Goal: Information Seeking & Learning: Understand process/instructions

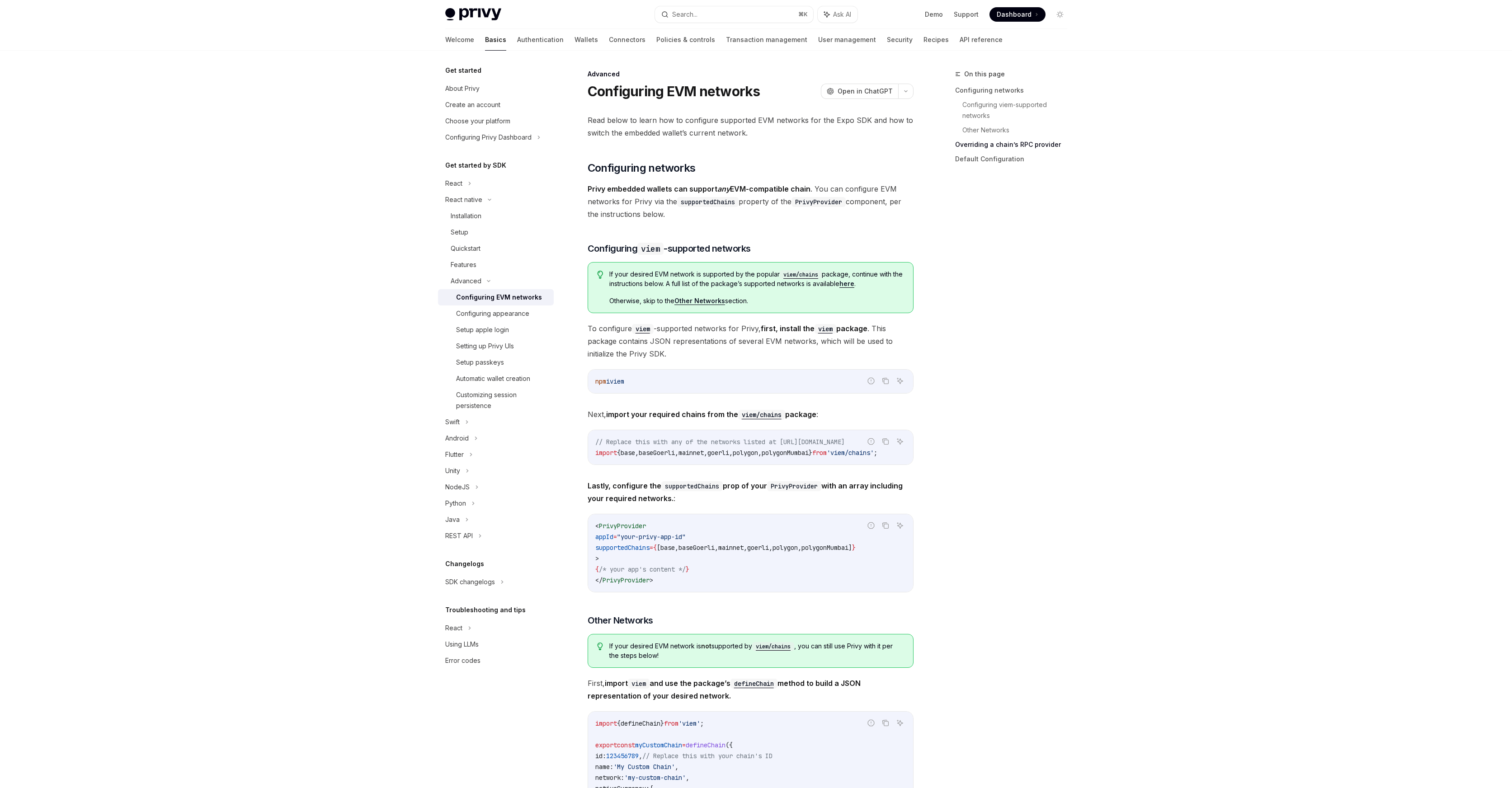
scroll to position [842, 0]
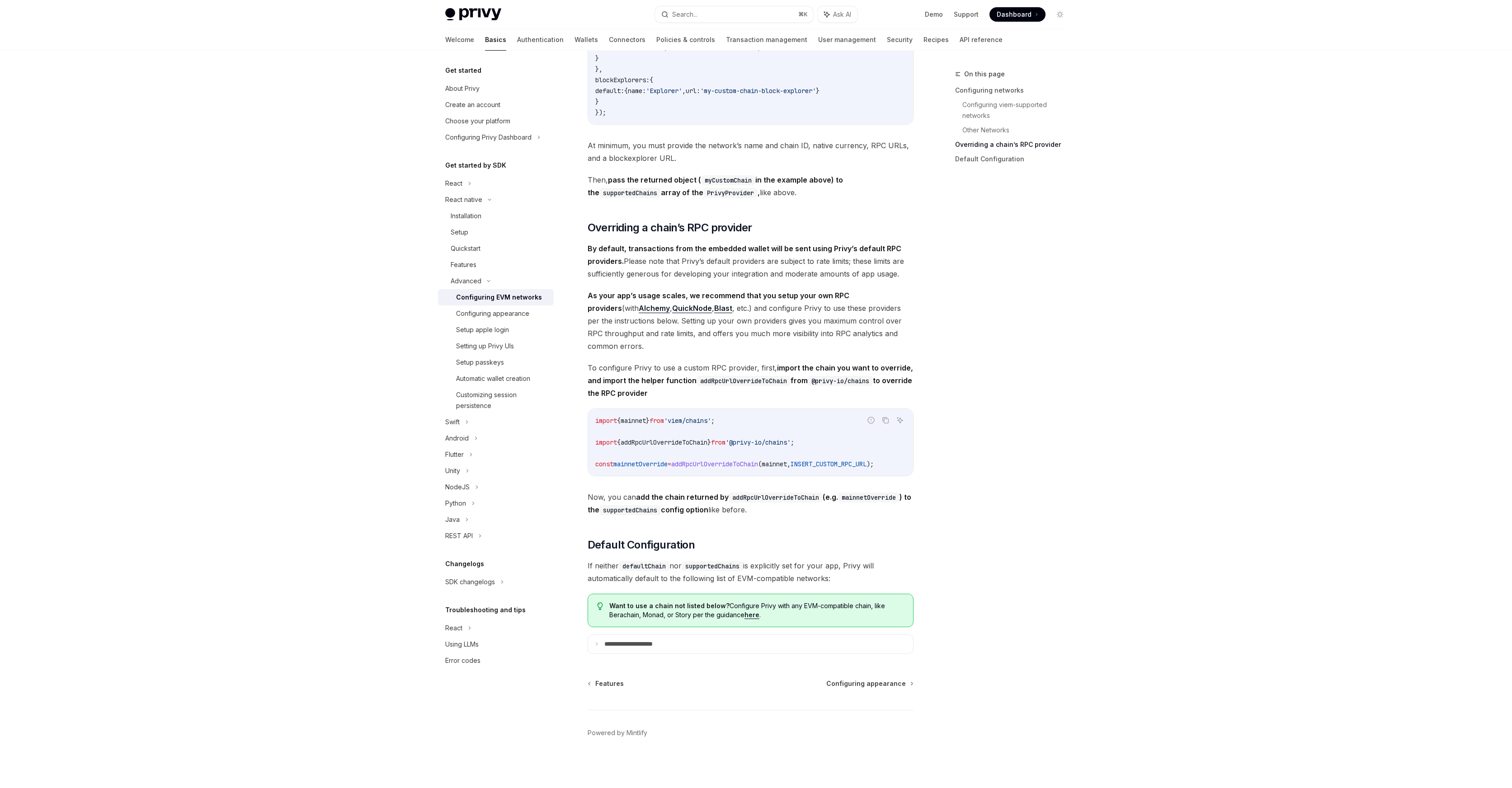
click at [998, 482] on div "On this page Configuring networks Configuring viem-supported networks Other Net…" at bounding box center [1005, 428] width 138 height 720
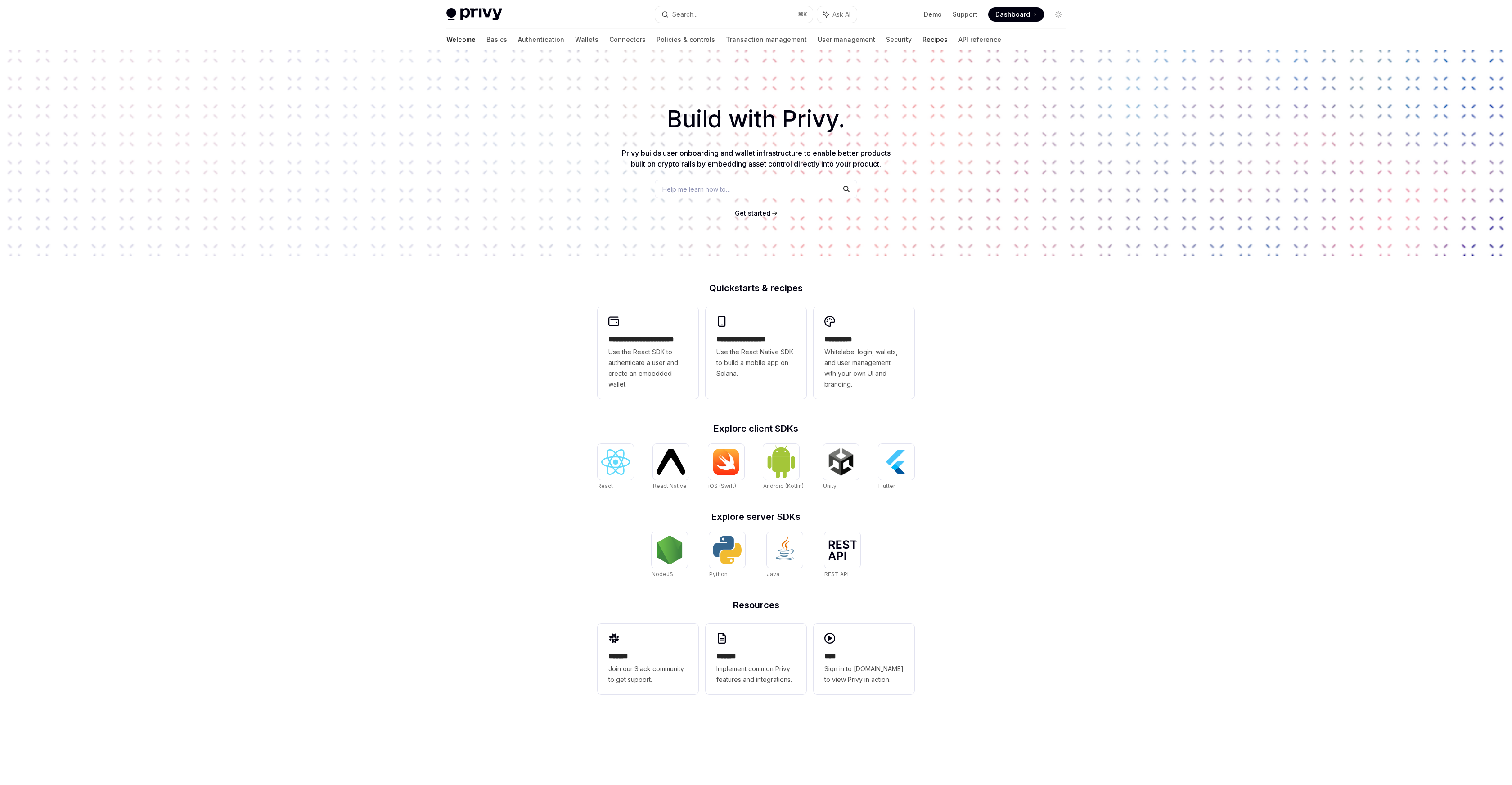
click at [922, 42] on link "Recipes" at bounding box center [935, 39] width 25 height 21
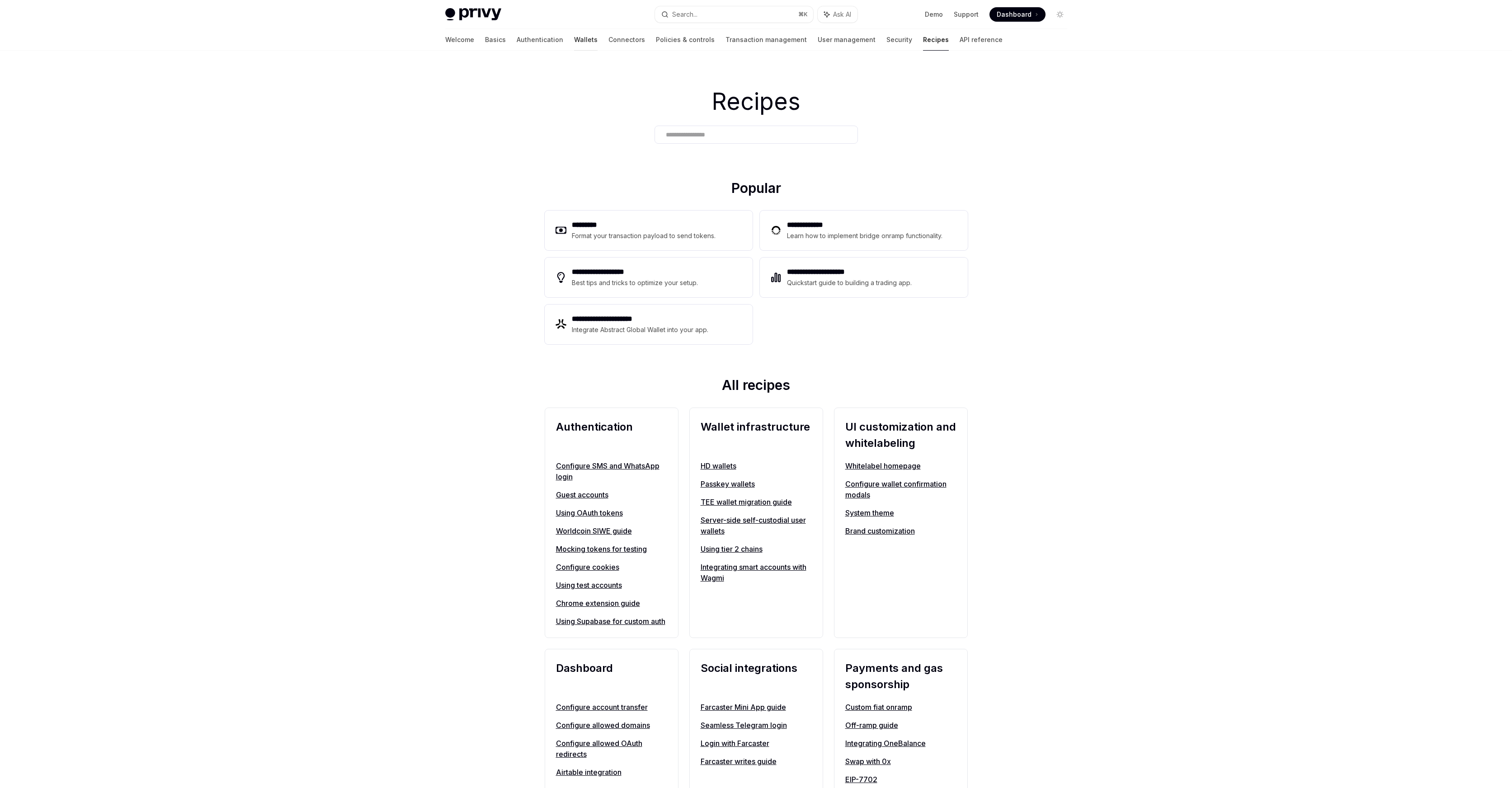
click at [574, 41] on link "Wallets" at bounding box center [586, 39] width 24 height 21
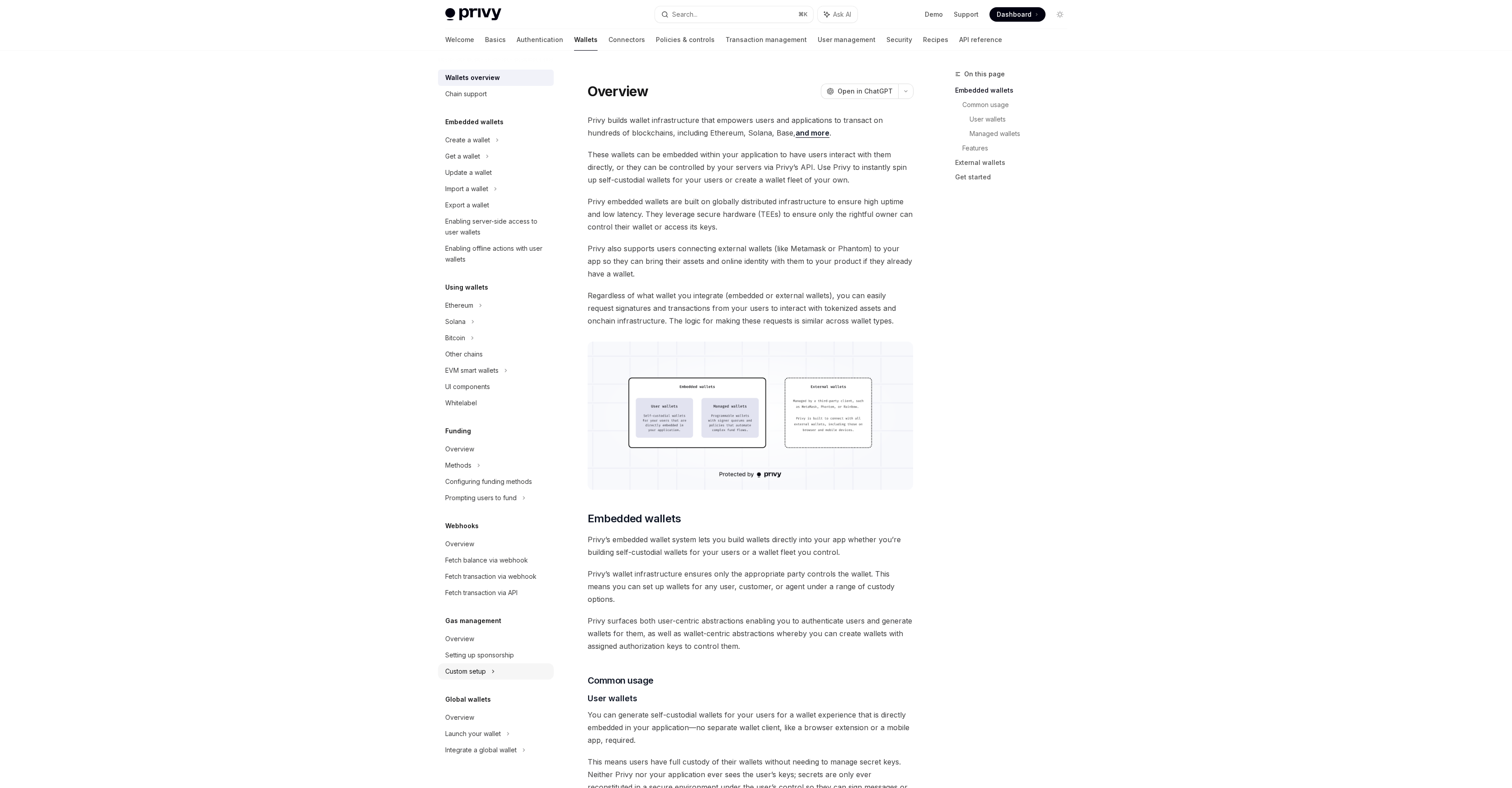
click at [495, 673] on icon at bounding box center [493, 672] width 3 height 11
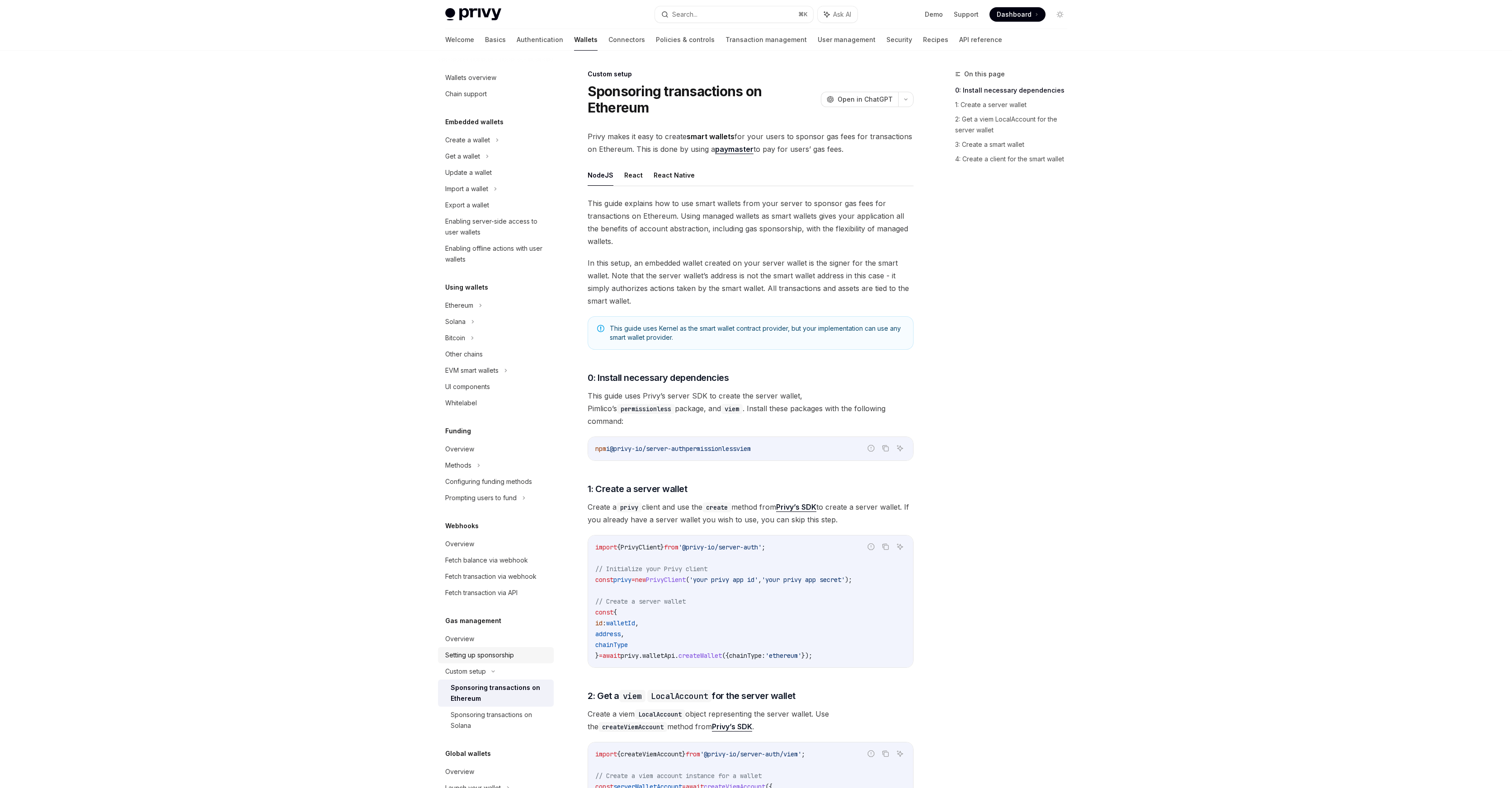
click at [501, 659] on div "Setting up sponsorship" at bounding box center [479, 655] width 68 height 11
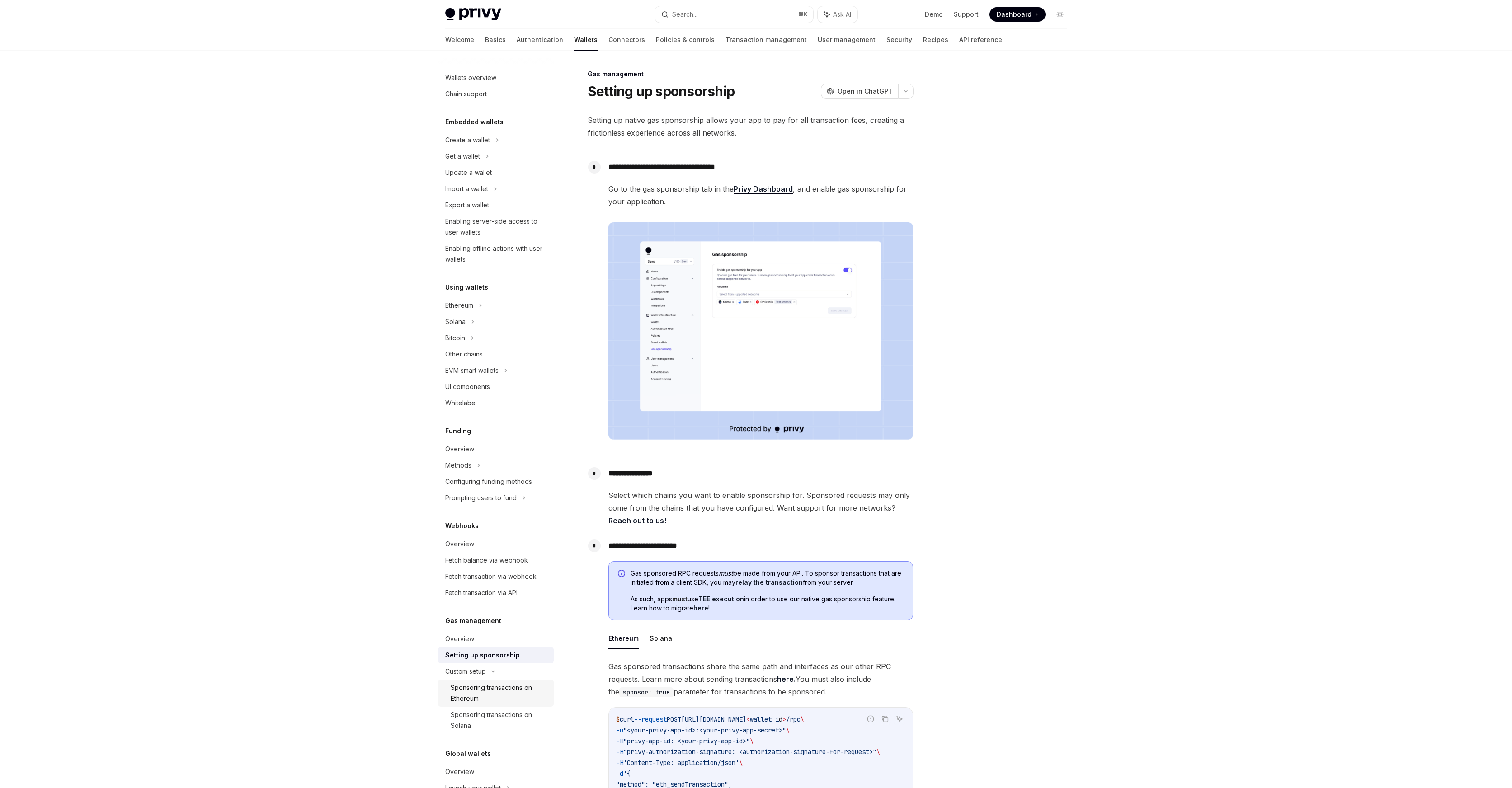
click at [501, 700] on div "Sponsoring transactions on Ethereum" at bounding box center [499, 693] width 97 height 21
type textarea "*"
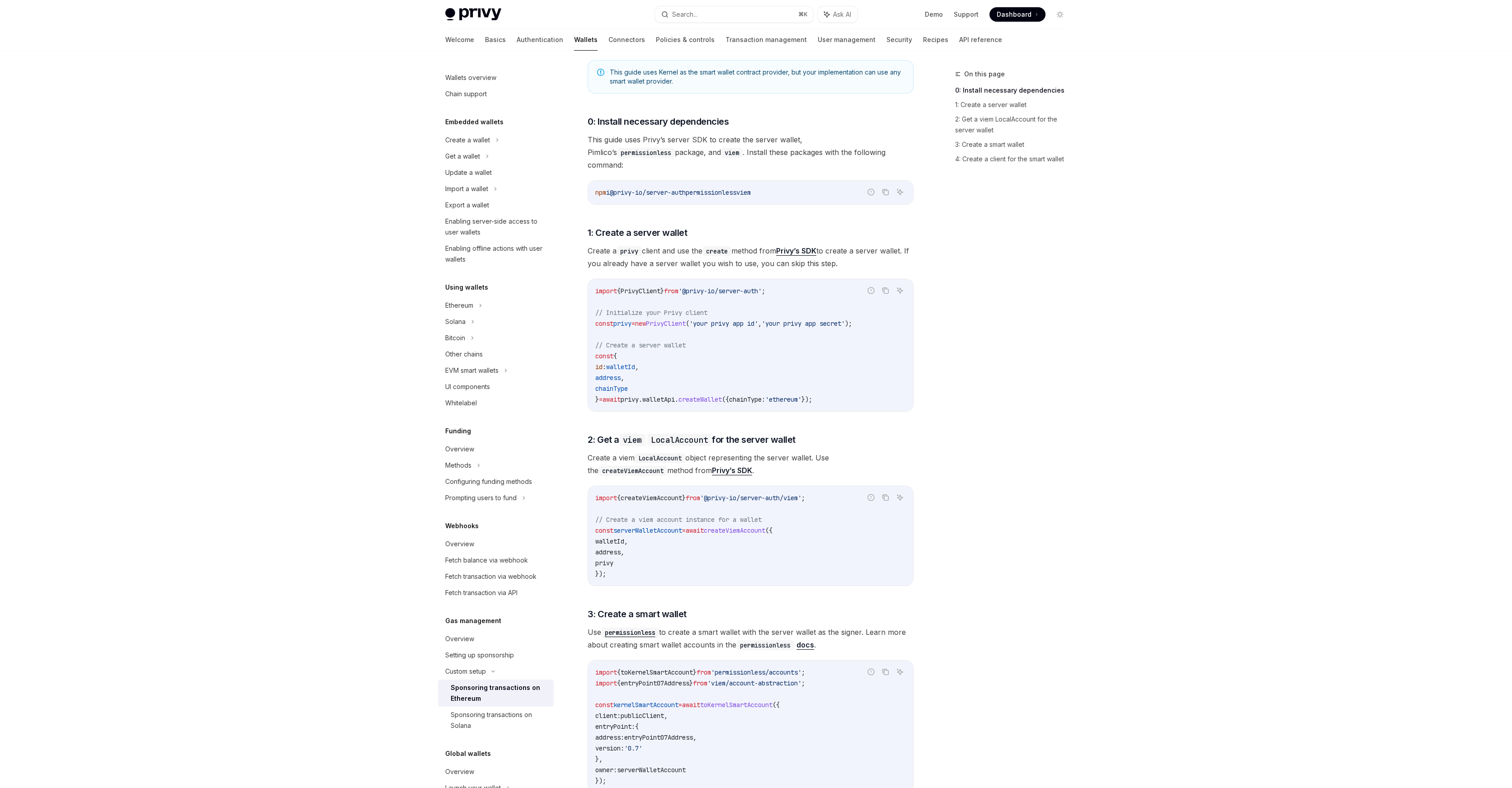
scroll to position [357, 0]
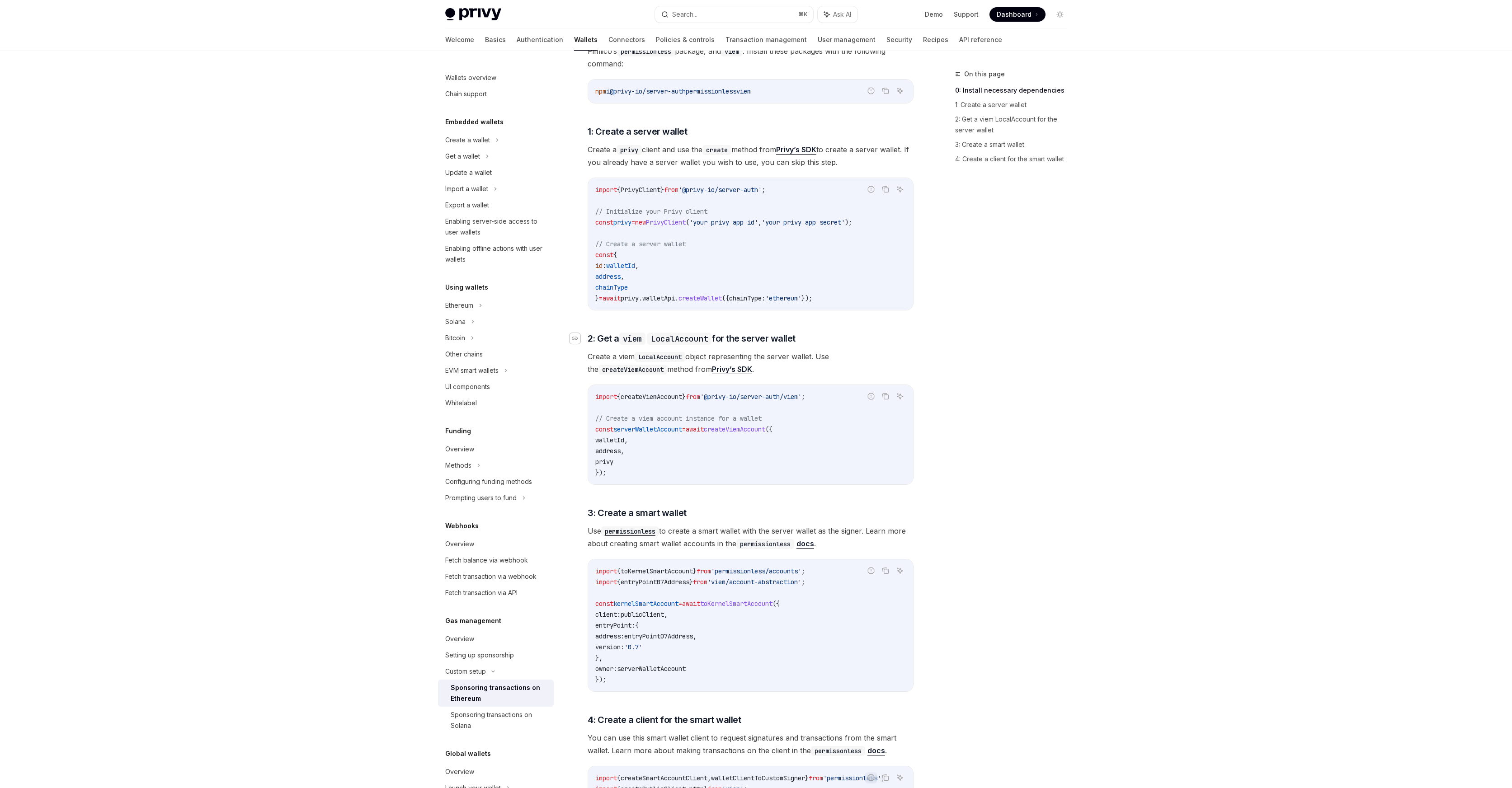
click at [576, 337] on icon "Navigate to header" at bounding box center [575, 338] width 6 height 3
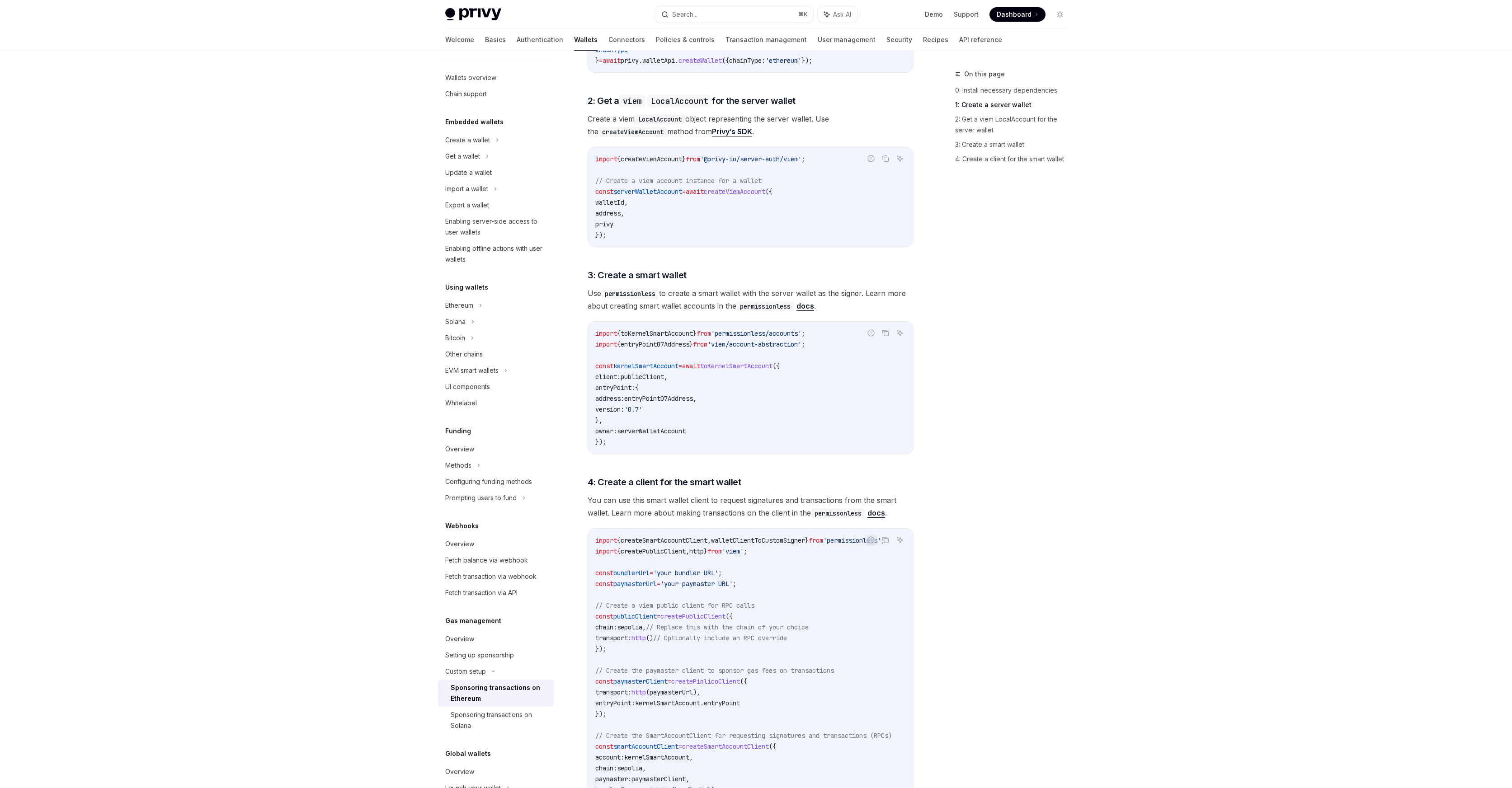
scroll to position [608, 0]
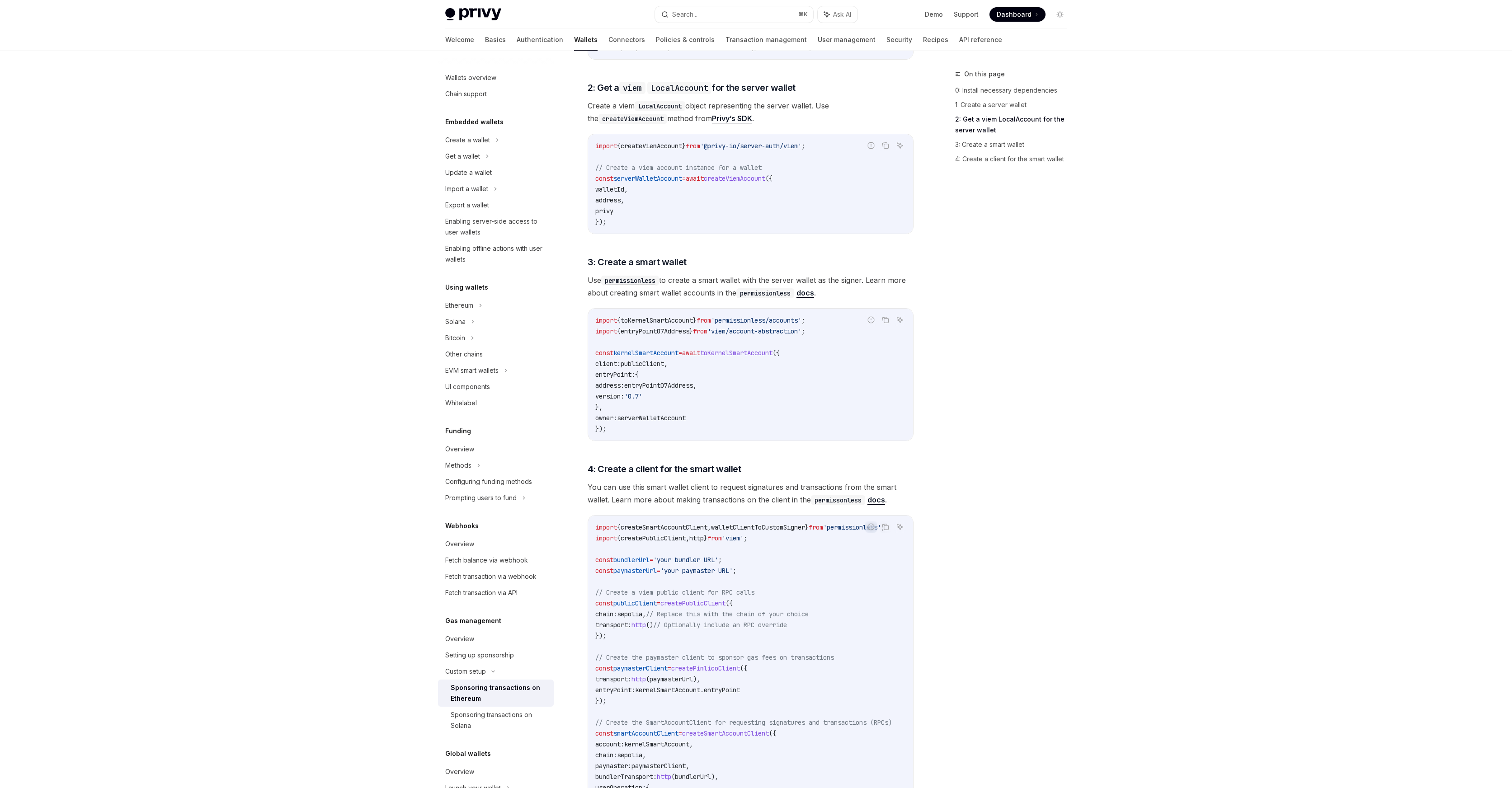
click at [748, 173] on code "import { createViemAccount } from '@privy-io/server-auth/viem' ; // Create a vi…" at bounding box center [750, 184] width 310 height 87
click at [752, 174] on span "createViemAccount" at bounding box center [734, 178] width 62 height 8
copy span "createViemAccount"
click at [764, 309] on div "import { toKernelSmartAccount } from 'permissionless/accounts' ; import { entry…" at bounding box center [751, 375] width 325 height 132
